Goal: Browse casually: Explore the website without a specific task or goal

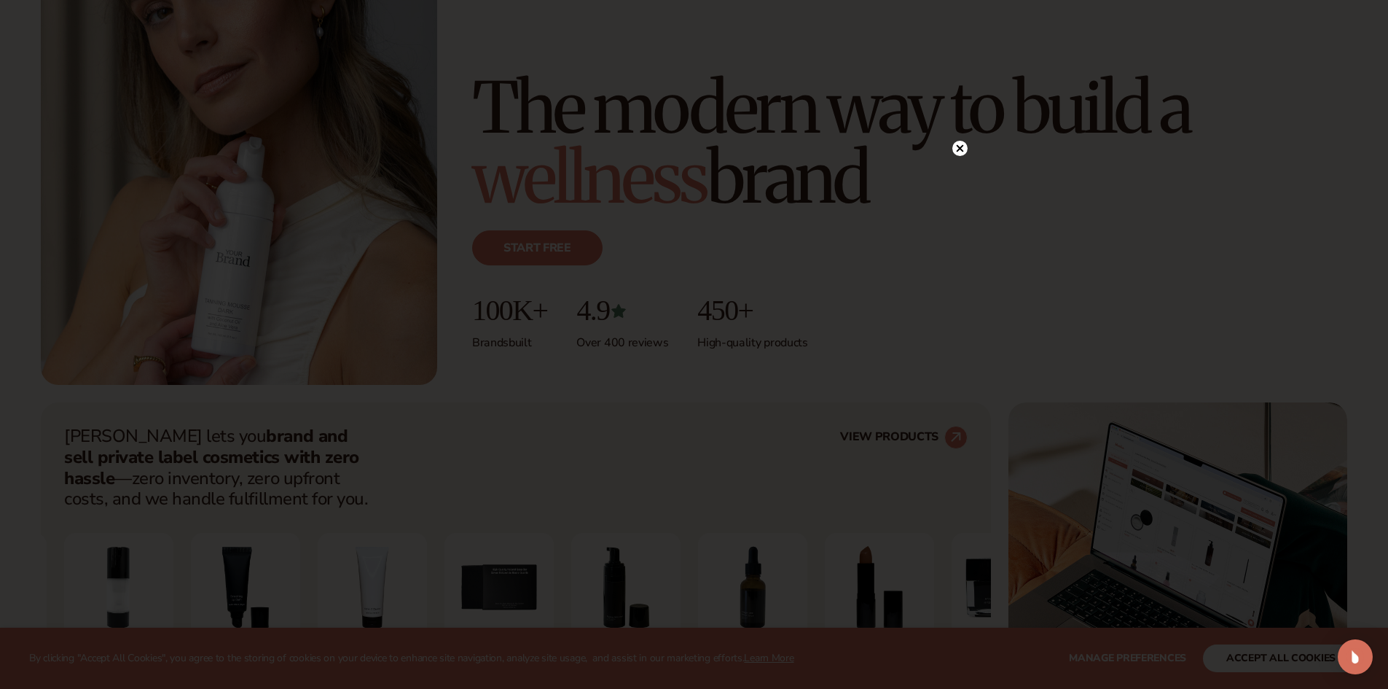
scroll to position [510, 0]
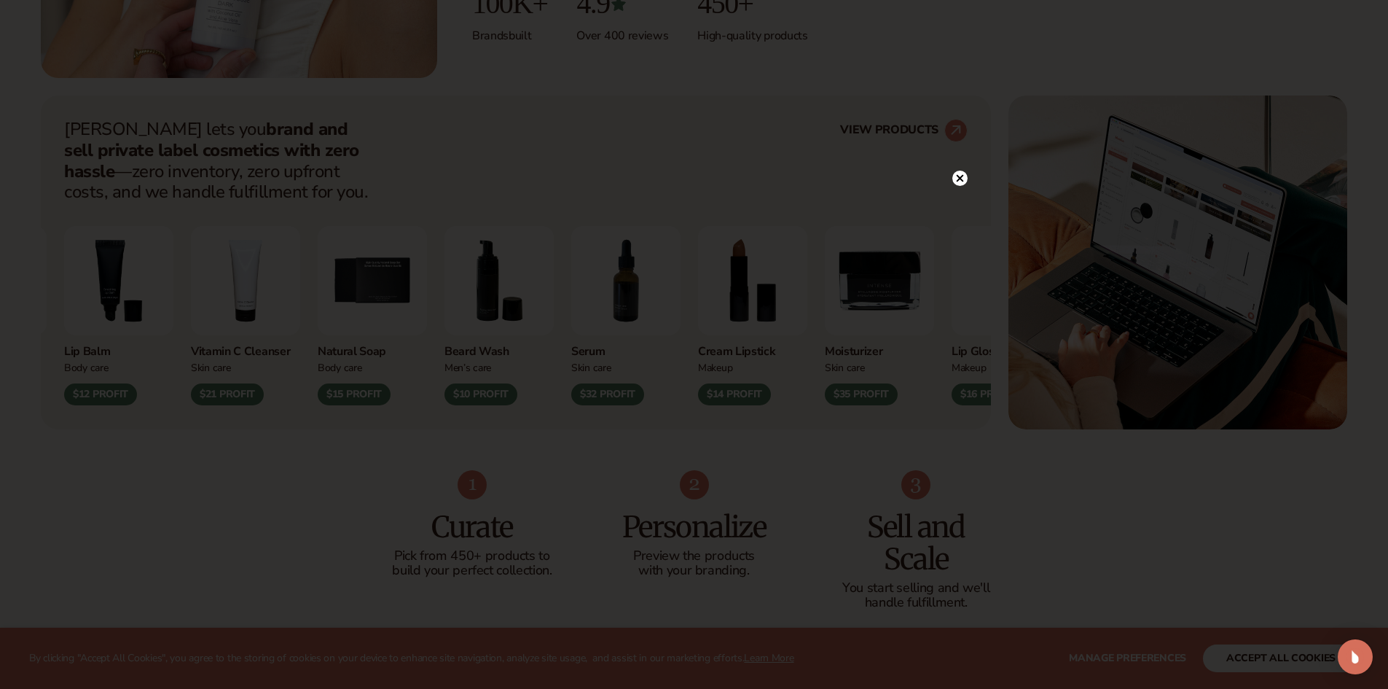
click at [956, 176] on circle at bounding box center [960, 178] width 15 height 15
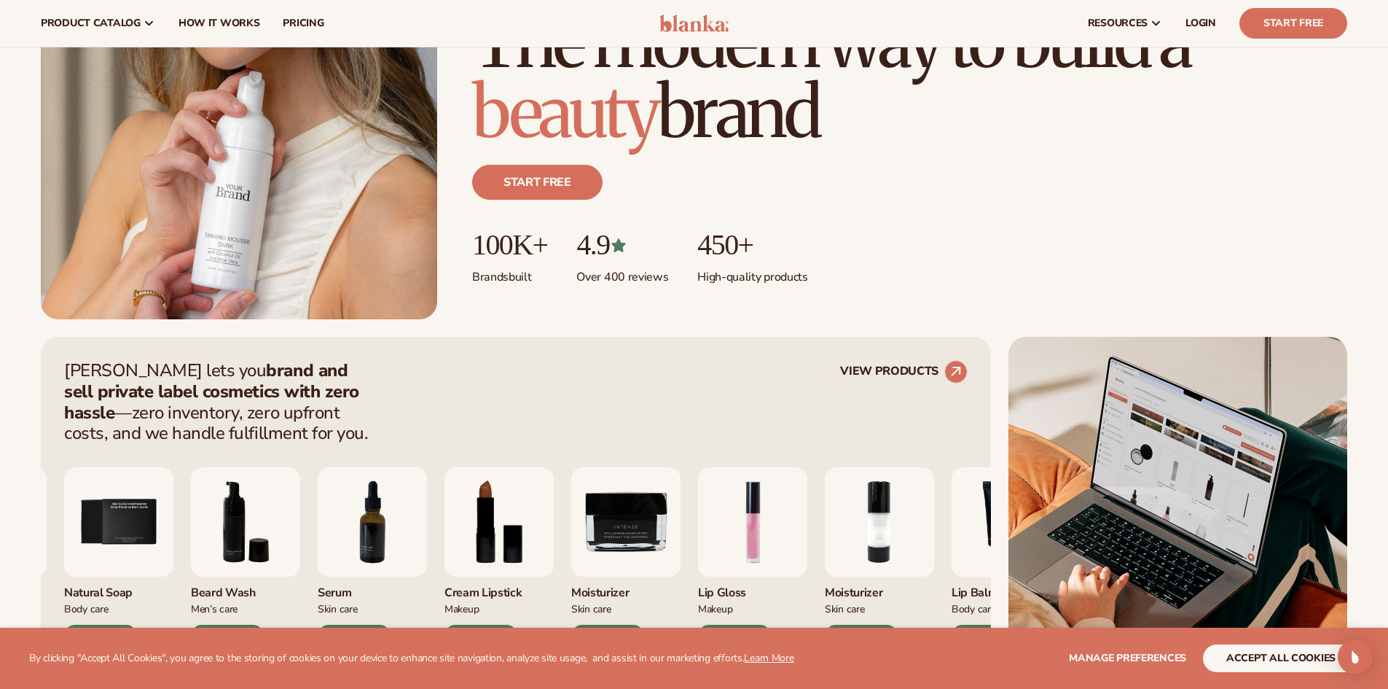
scroll to position [0, 0]
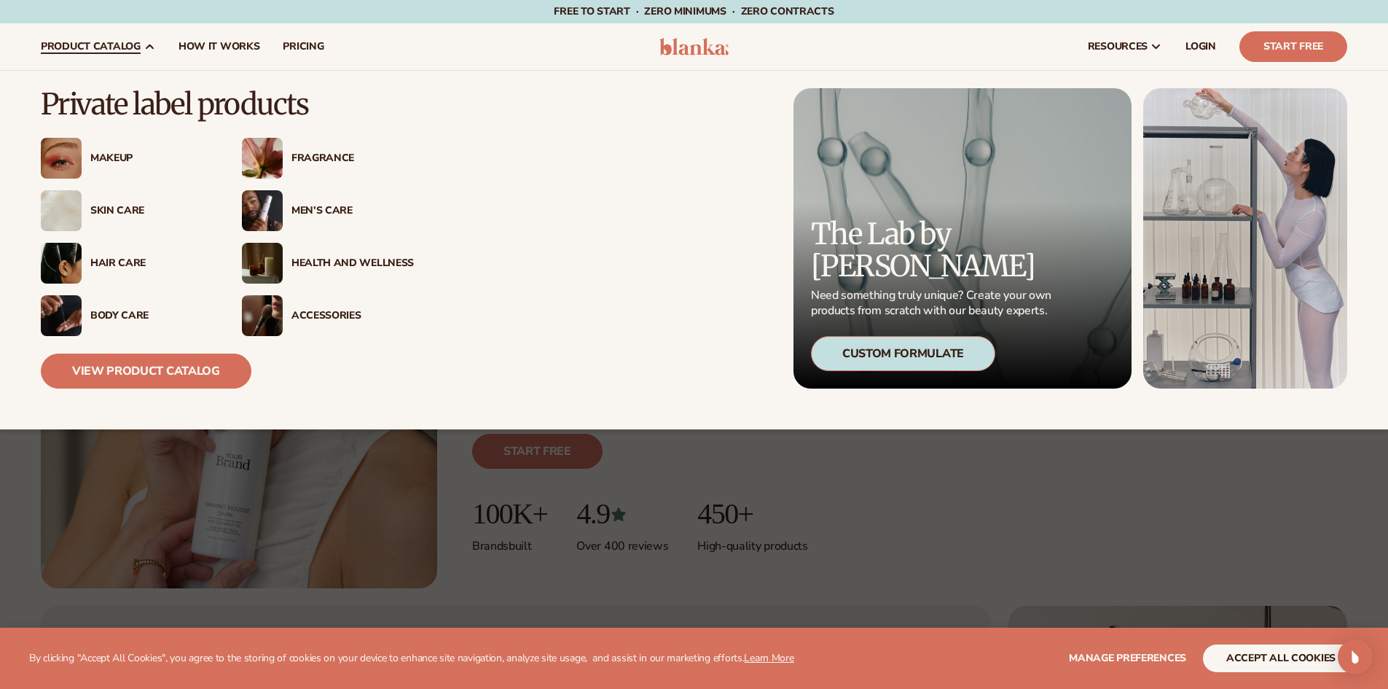
click at [69, 220] on img at bounding box center [61, 210] width 41 height 41
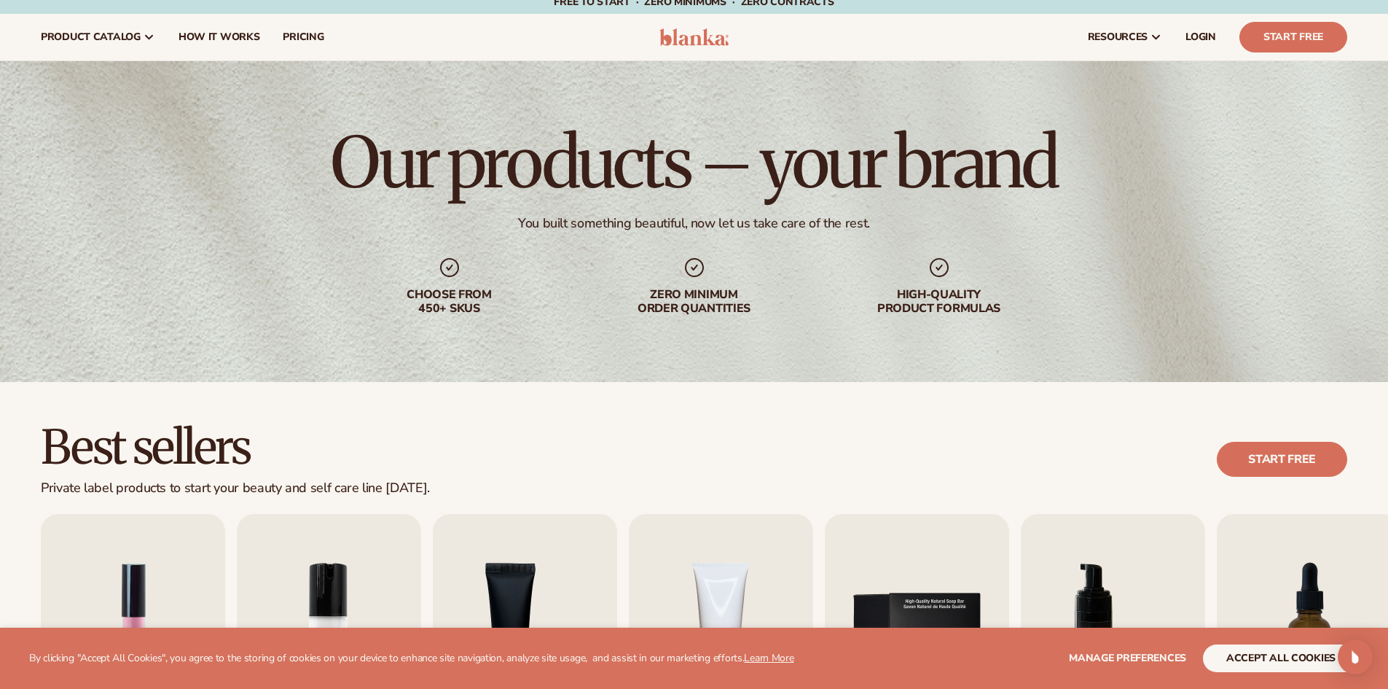
scroll to position [364, 0]
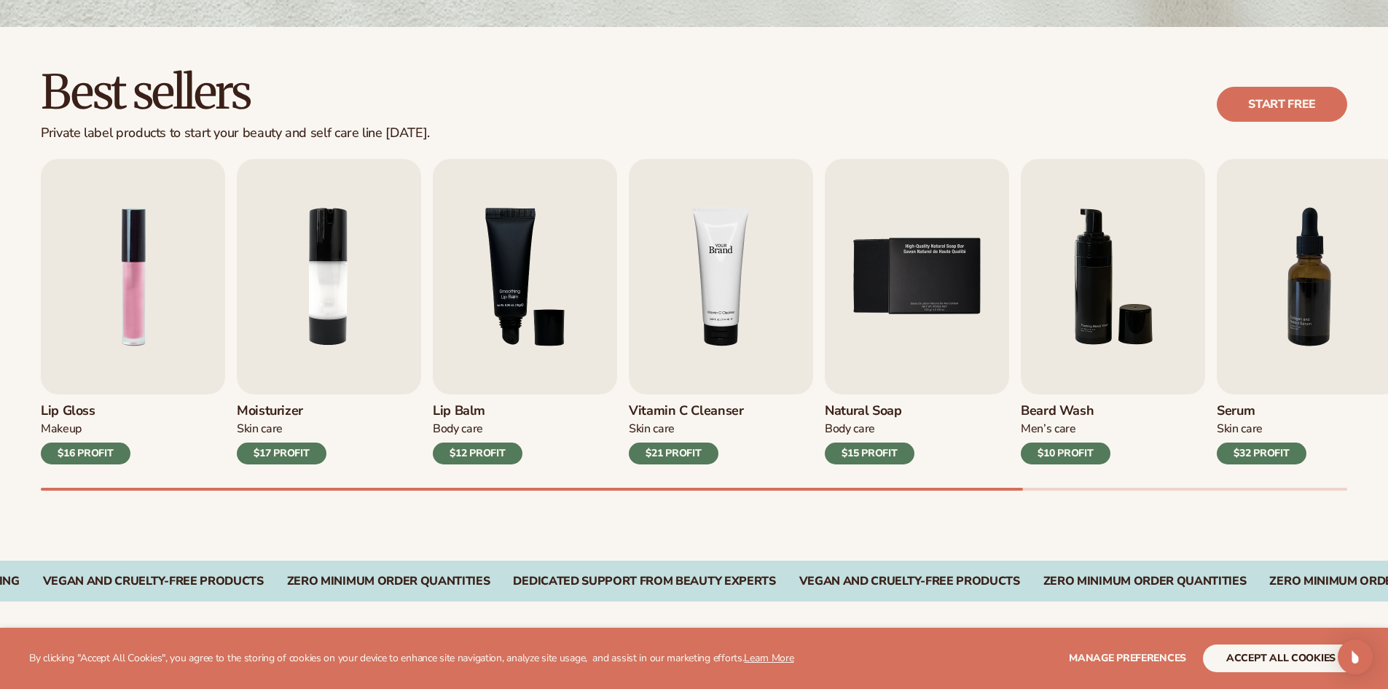
click at [722, 310] on img "4 / 9" at bounding box center [721, 276] width 184 height 235
click at [719, 289] on img "4 / 9" at bounding box center [721, 276] width 184 height 235
